Goal: Task Accomplishment & Management: Manage account settings

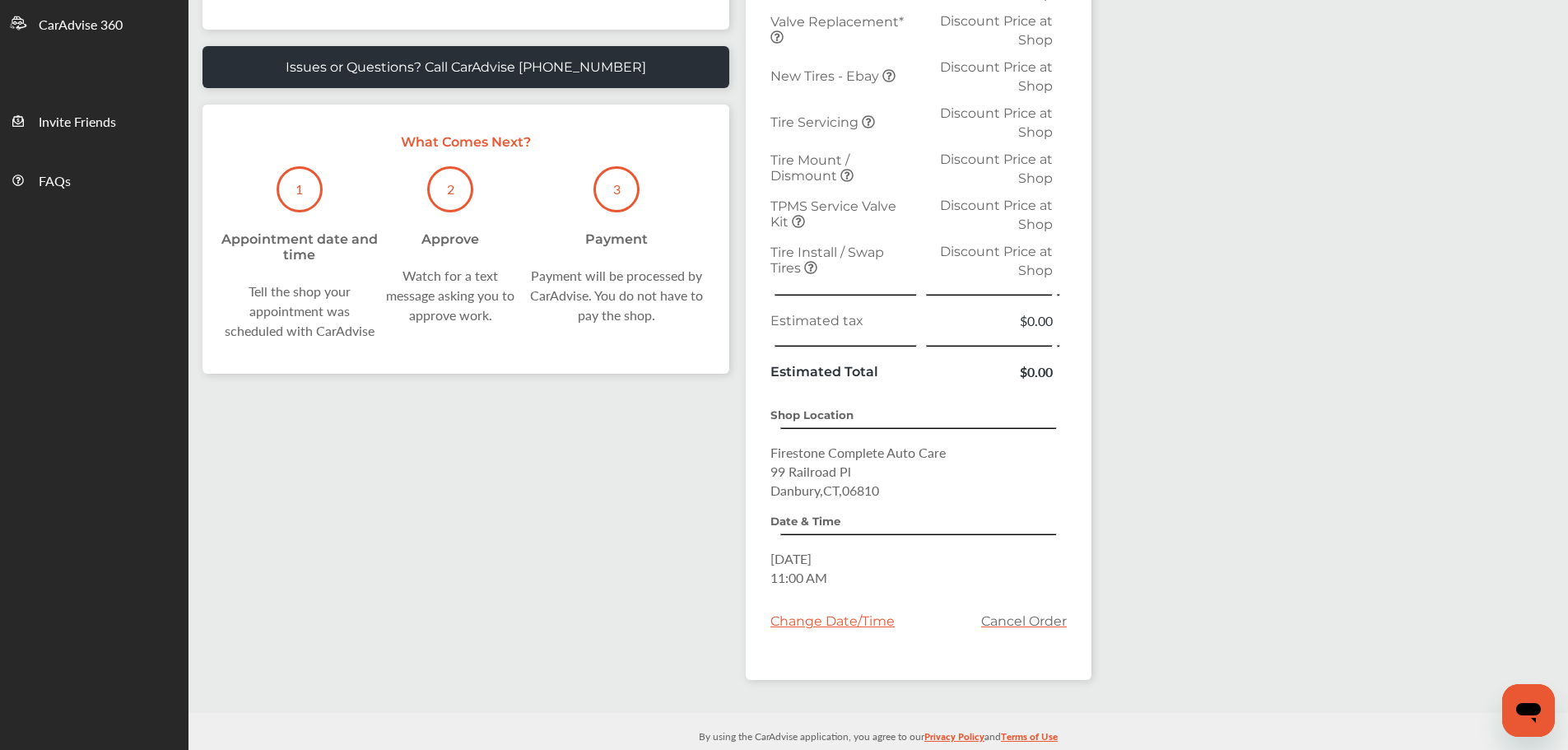
scroll to position [516, 0]
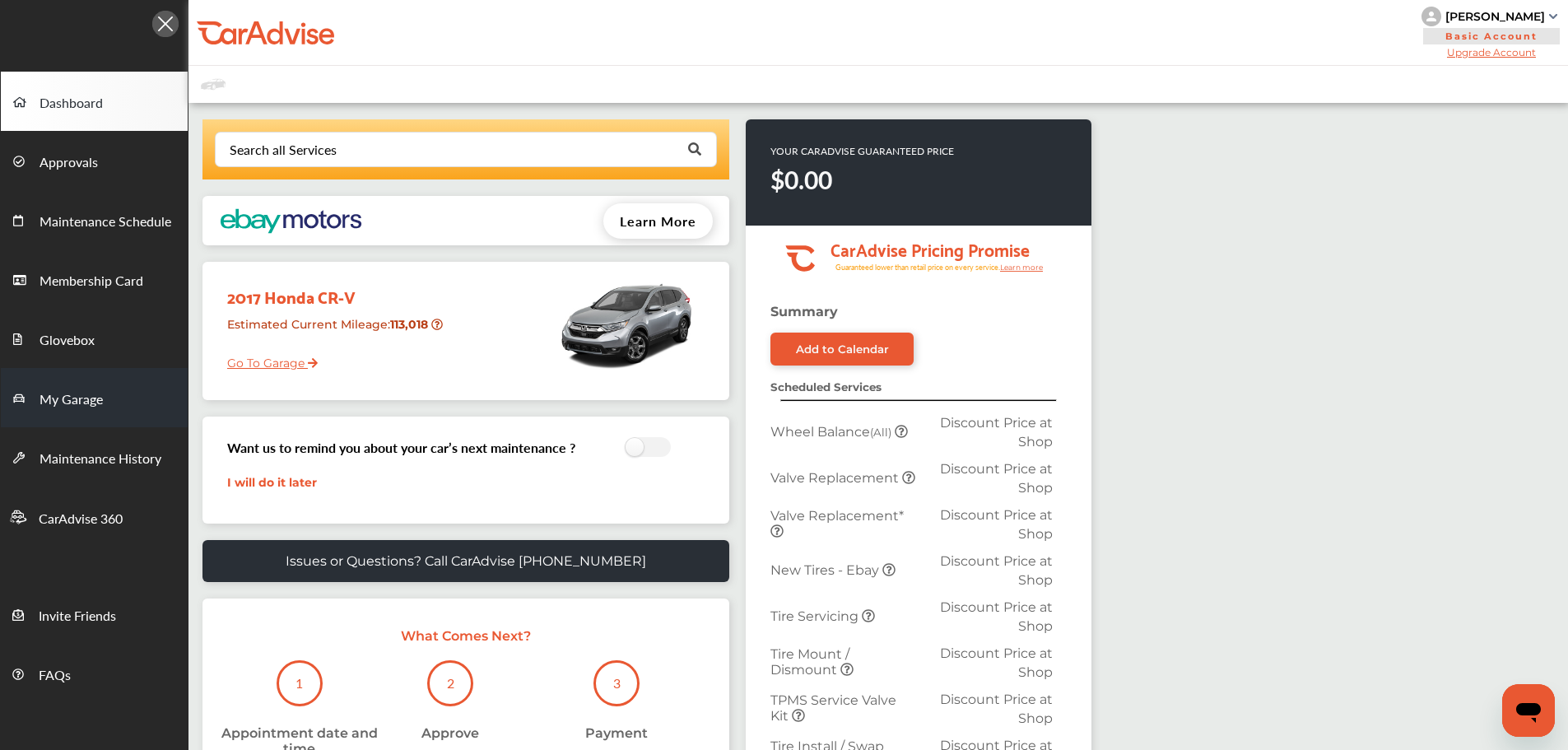
click at [97, 397] on span "My Garage" at bounding box center [71, 400] width 63 height 22
